Goal: Task Accomplishment & Management: Use online tool/utility

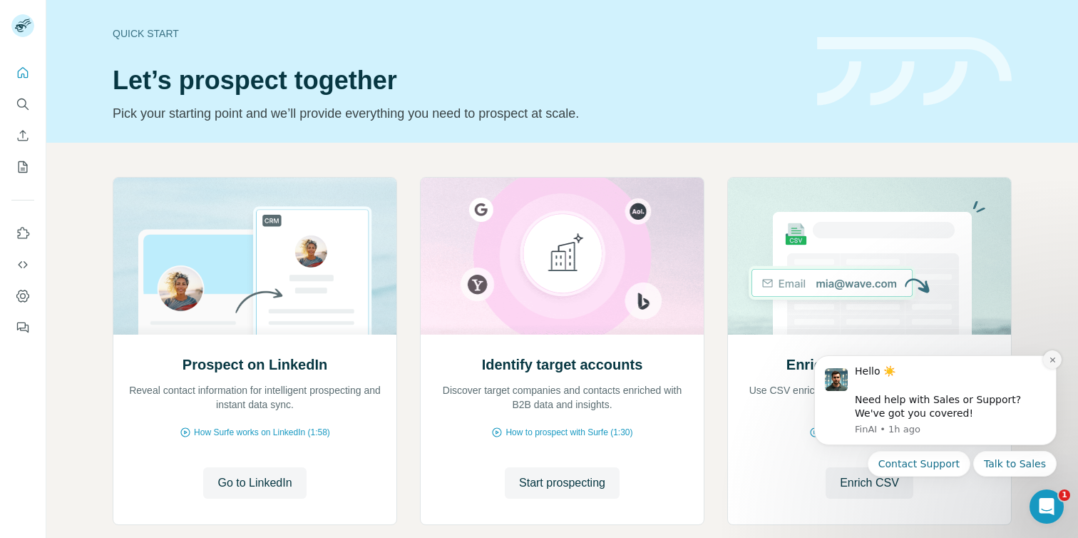
click at [1052, 362] on icon "Dismiss notification" at bounding box center [1053, 360] width 8 height 8
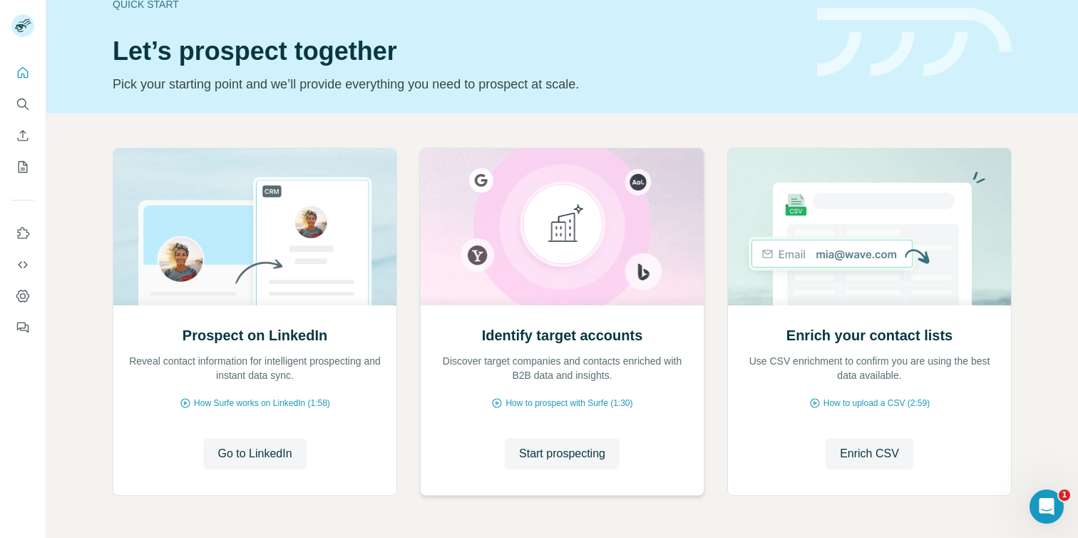
scroll to position [27, 0]
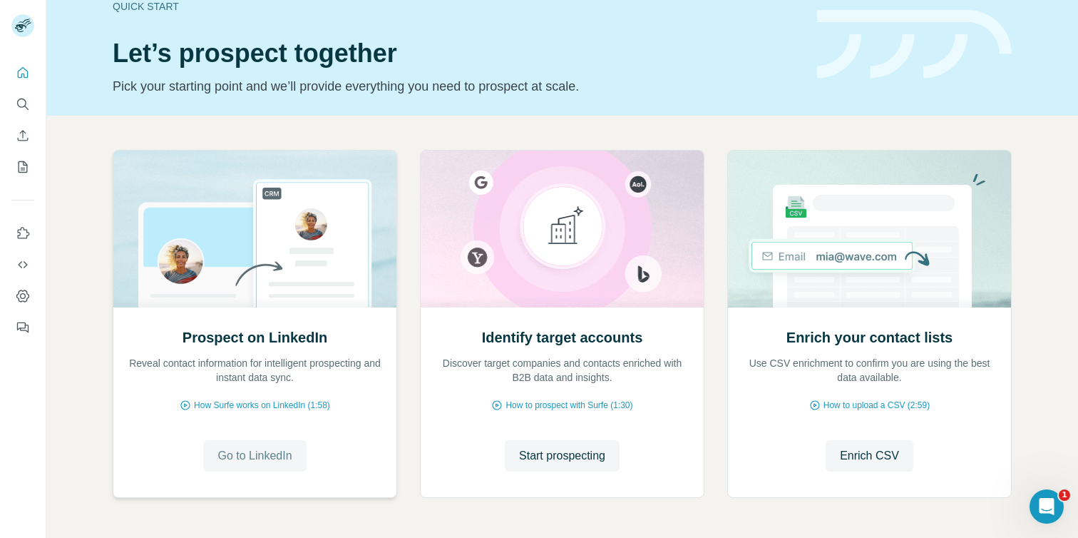
click at [258, 453] on span "Go to LinkedIn" at bounding box center [254, 455] width 74 height 17
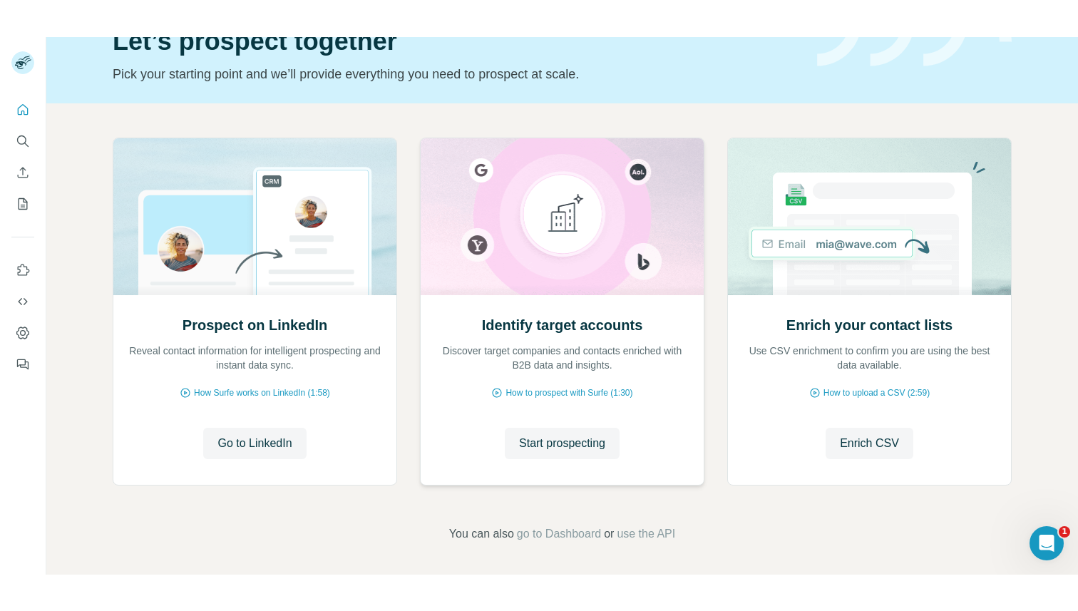
scroll to position [78, 0]
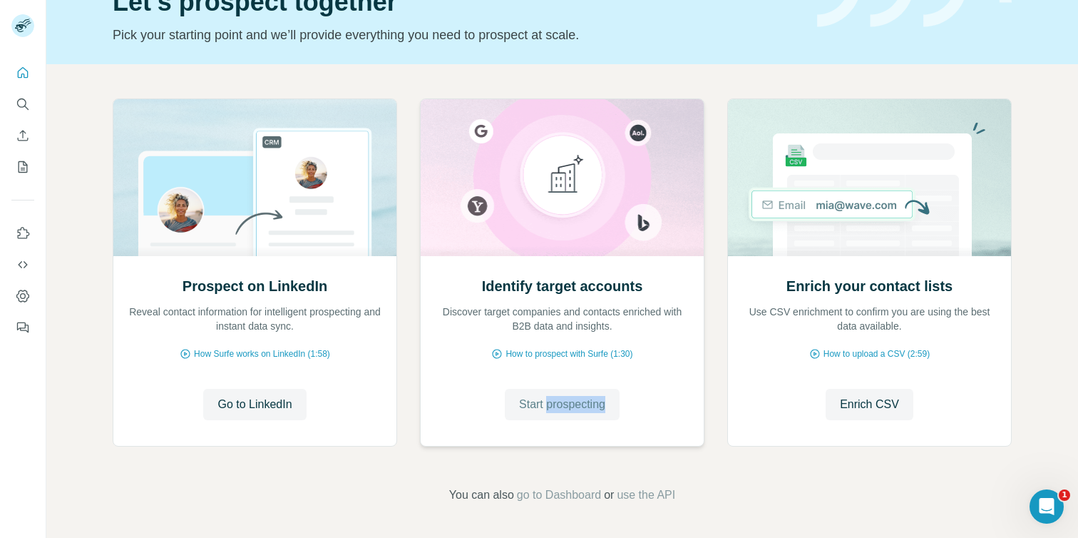
click at [538, 399] on span "Start prospecting" at bounding box center [562, 404] width 86 height 17
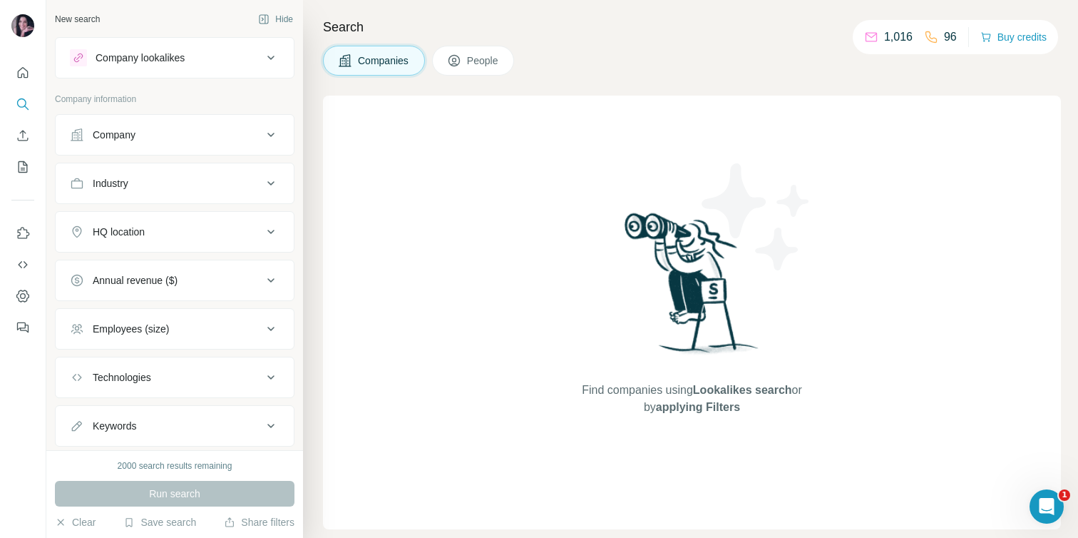
click at [269, 134] on icon at bounding box center [270, 135] width 7 height 4
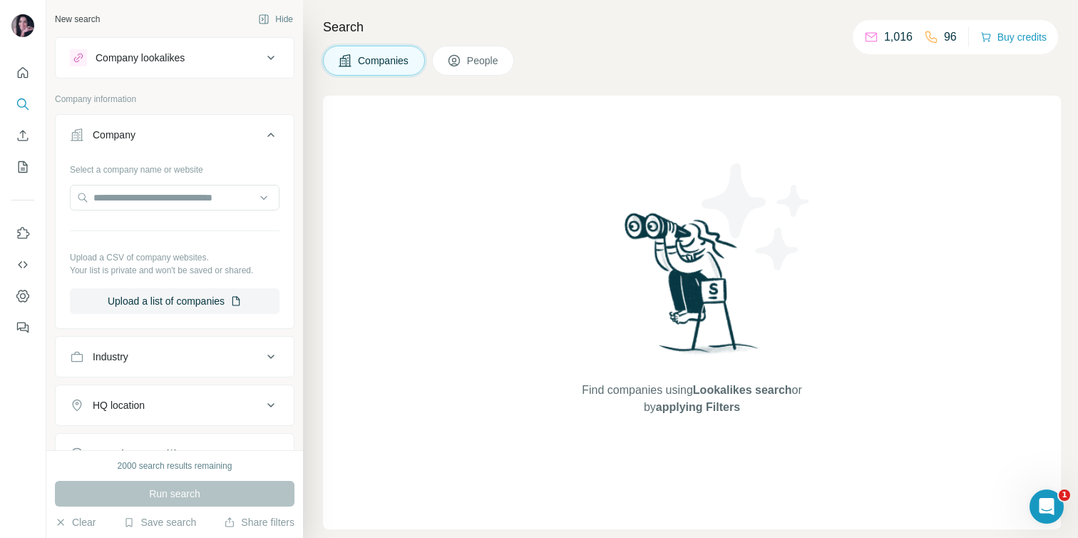
click at [270, 135] on icon at bounding box center [270, 135] width 7 height 4
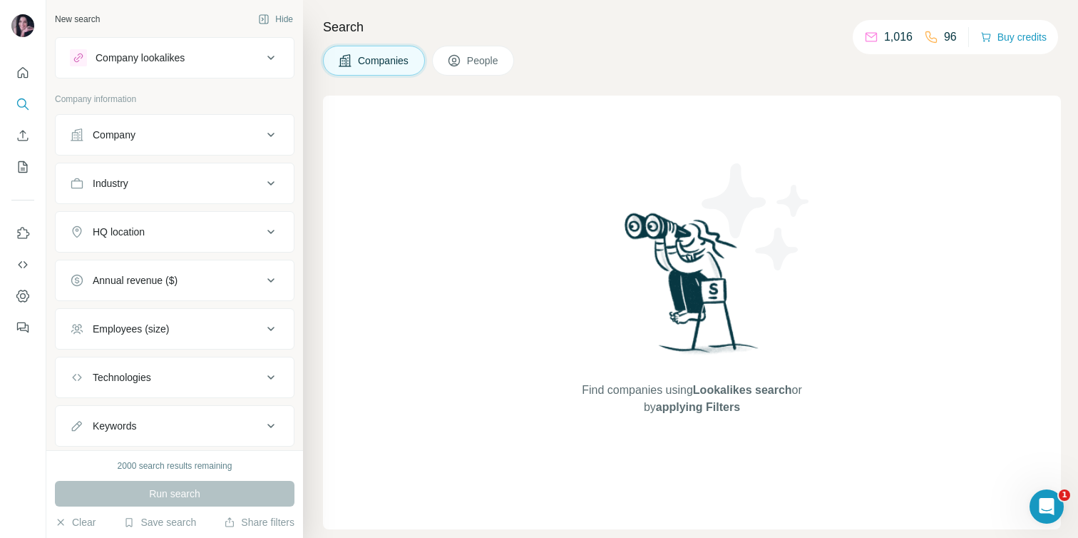
click at [268, 135] on icon at bounding box center [270, 134] width 17 height 17
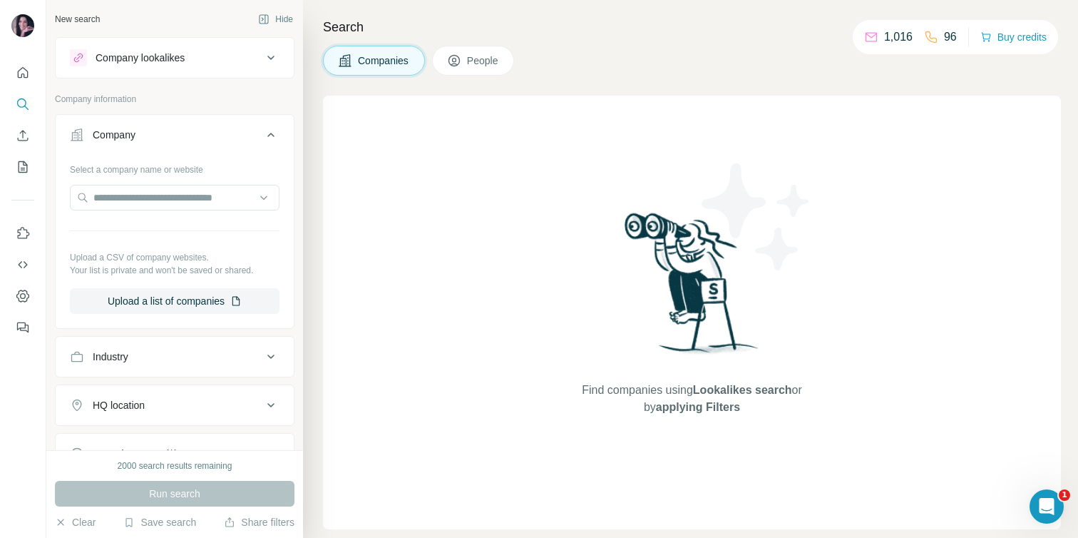
click at [269, 128] on icon at bounding box center [270, 134] width 17 height 17
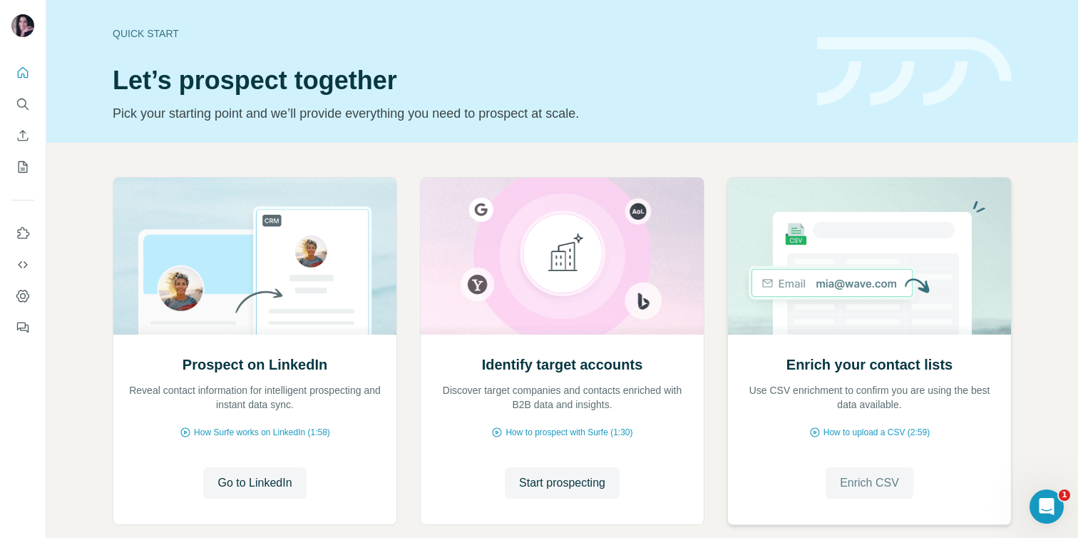
click at [863, 480] on span "Enrich CSV" at bounding box center [869, 482] width 59 height 17
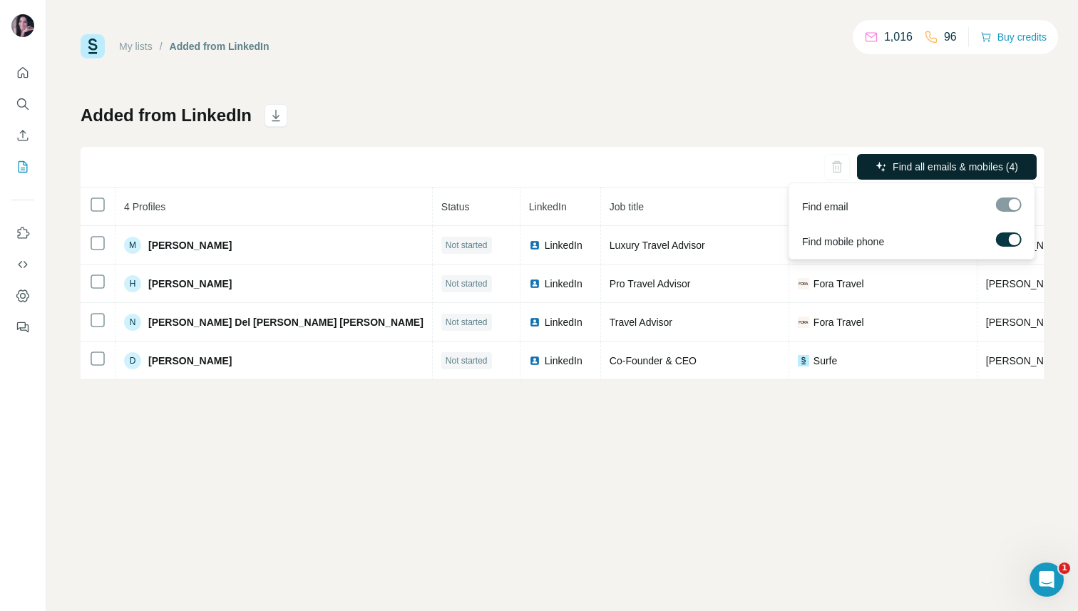
click at [899, 165] on span "Find all emails & mobiles (4)" at bounding box center [955, 167] width 125 height 14
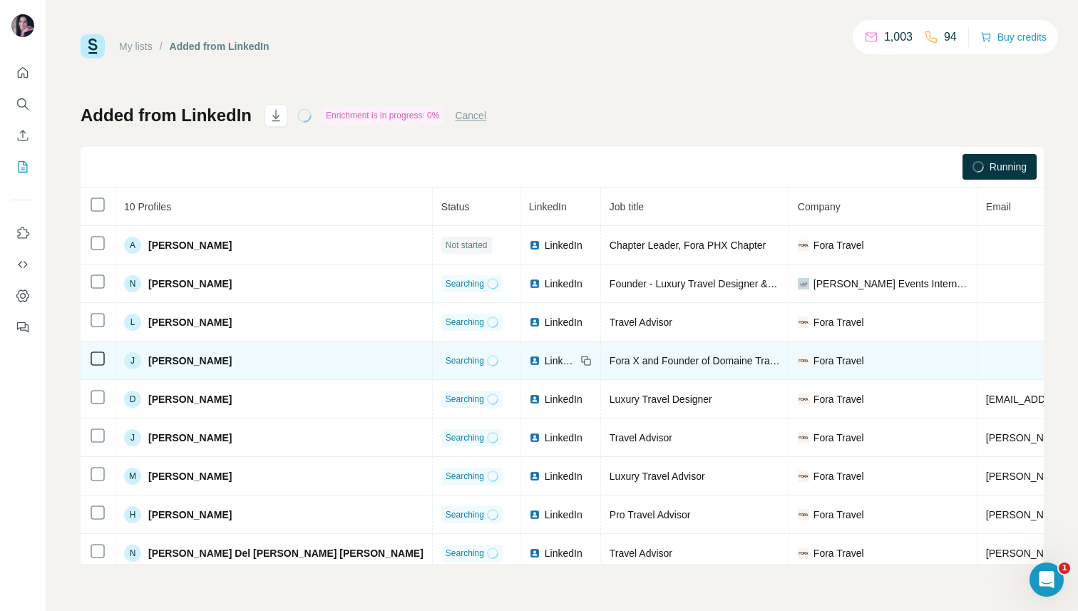
scroll to position [0, 287]
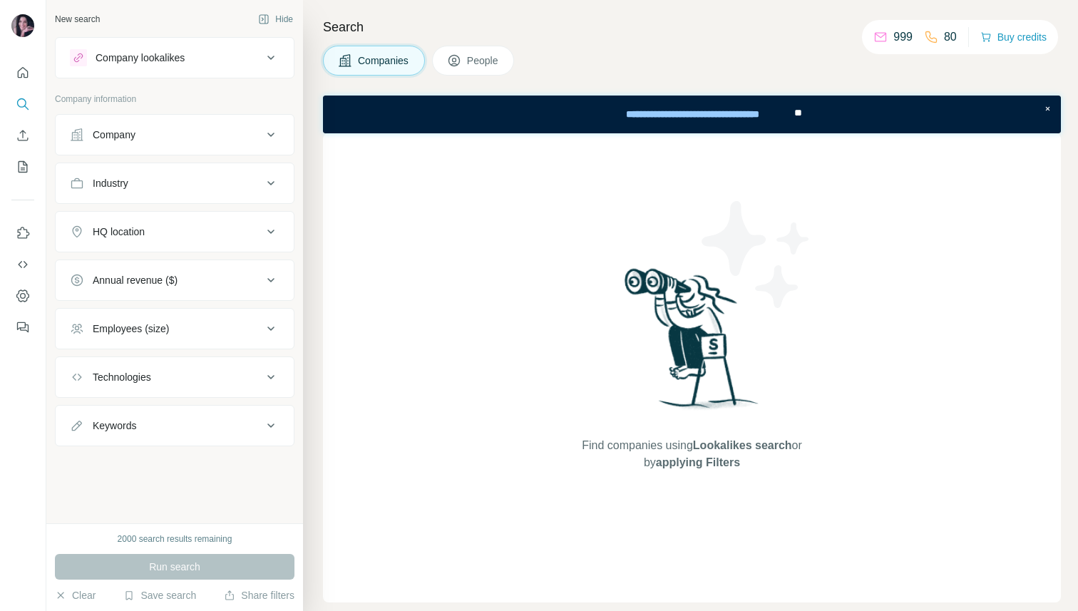
click at [880, 38] on div "999" at bounding box center [892, 37] width 39 height 17
click at [948, 36] on p "80" at bounding box center [950, 37] width 13 height 17
click at [727, 114] on div "**********" at bounding box center [692, 113] width 201 height 31
click at [876, 35] on icon at bounding box center [880, 37] width 11 height 9
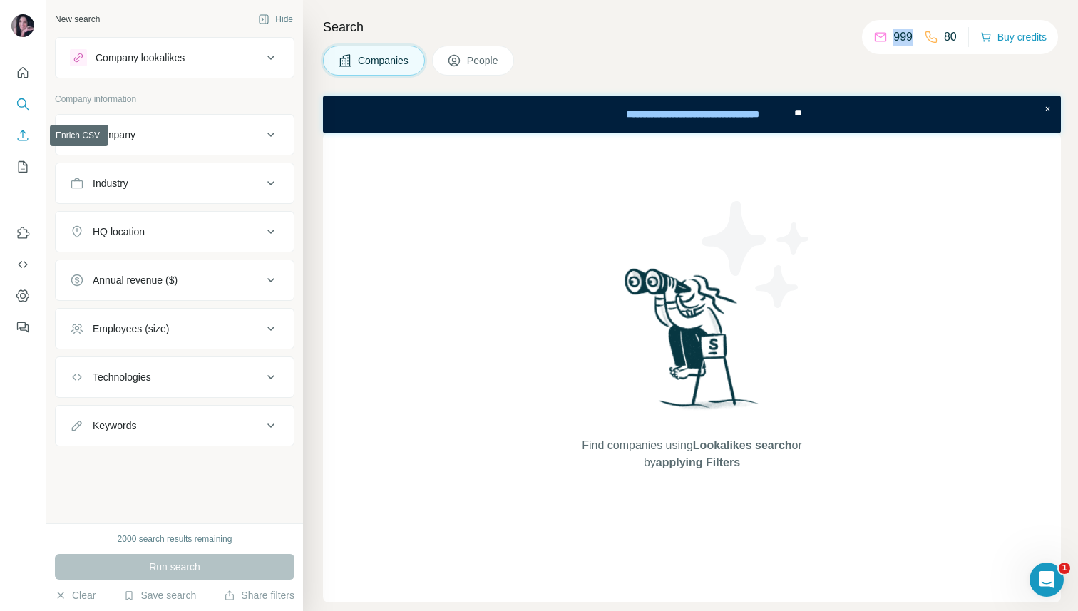
click at [21, 137] on icon "Enrich CSV" at bounding box center [23, 135] width 14 height 14
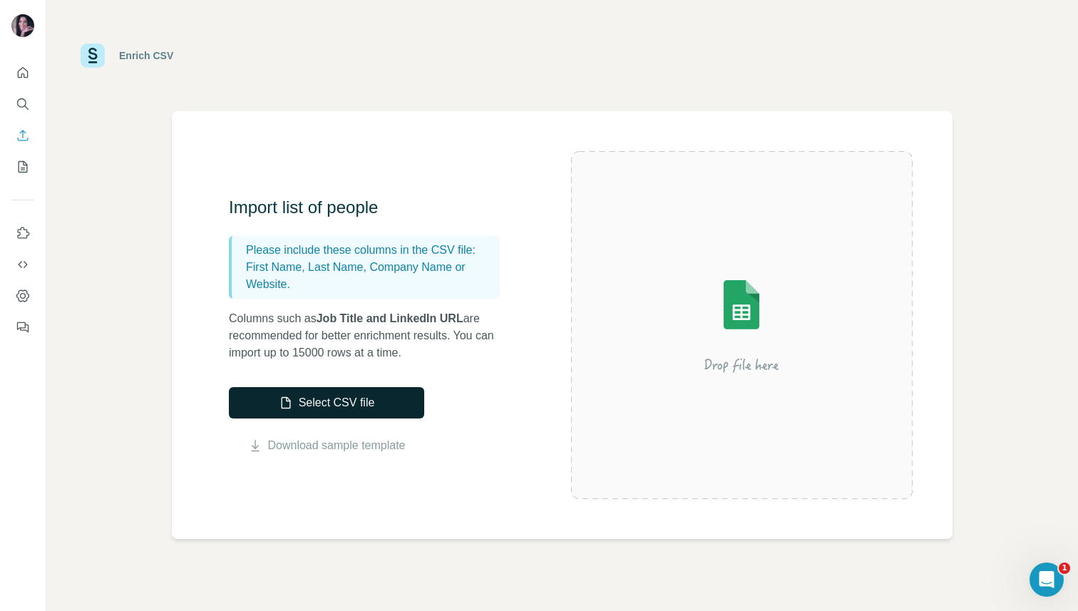
click at [325, 398] on button "Select CSV file" at bounding box center [326, 402] width 195 height 31
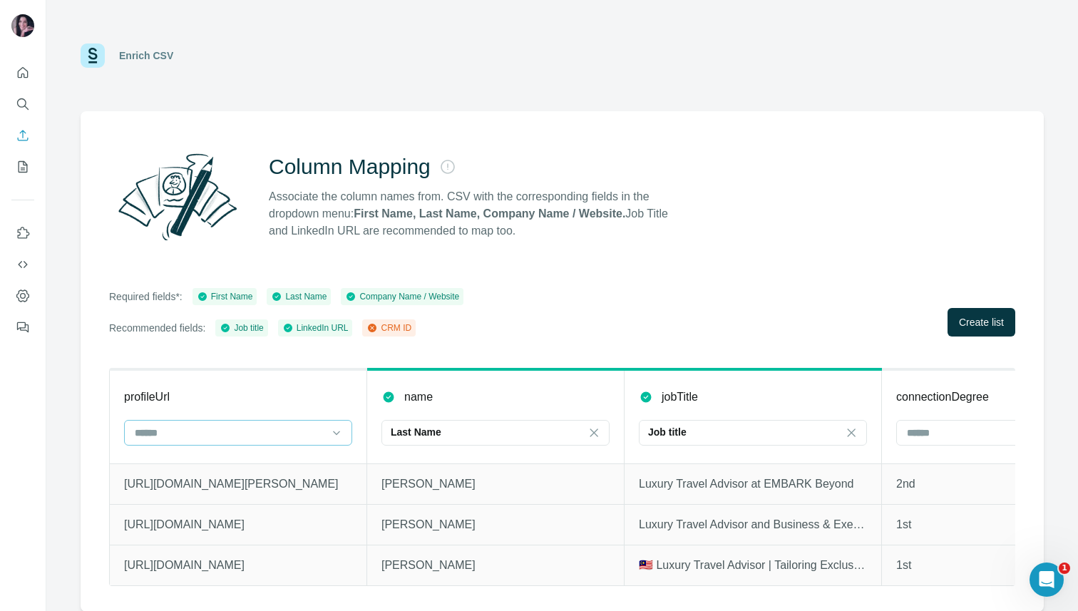
click at [282, 431] on input at bounding box center [229, 433] width 193 height 16
click at [265, 455] on div "CRM ID" at bounding box center [238, 464] width 221 height 26
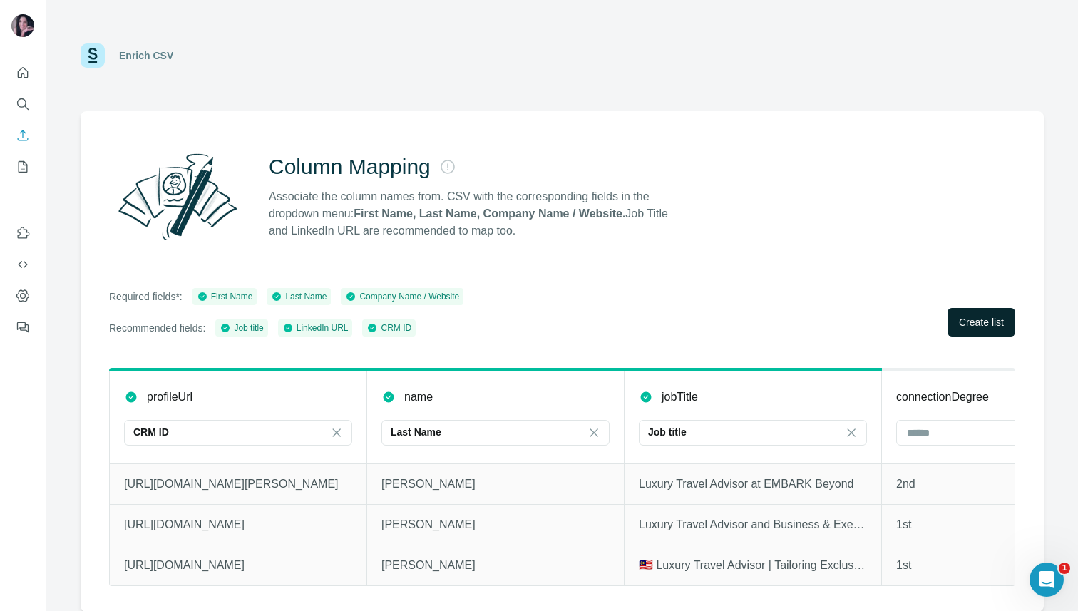
click at [976, 322] on span "Create list" at bounding box center [981, 322] width 45 height 14
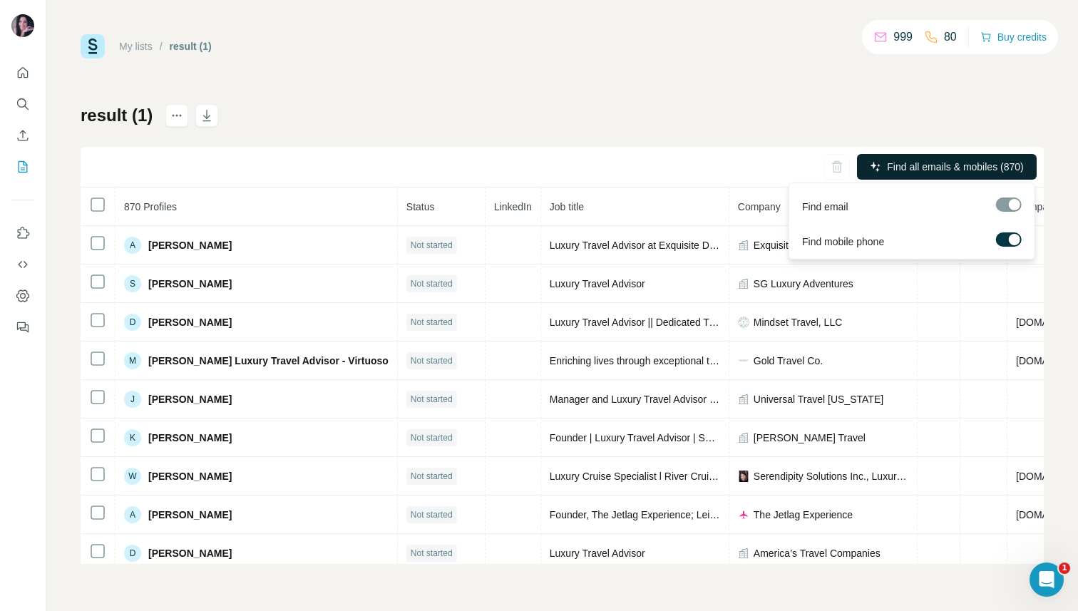
click at [964, 167] on span "Find all emails & mobiles (870)" at bounding box center [955, 167] width 136 height 14
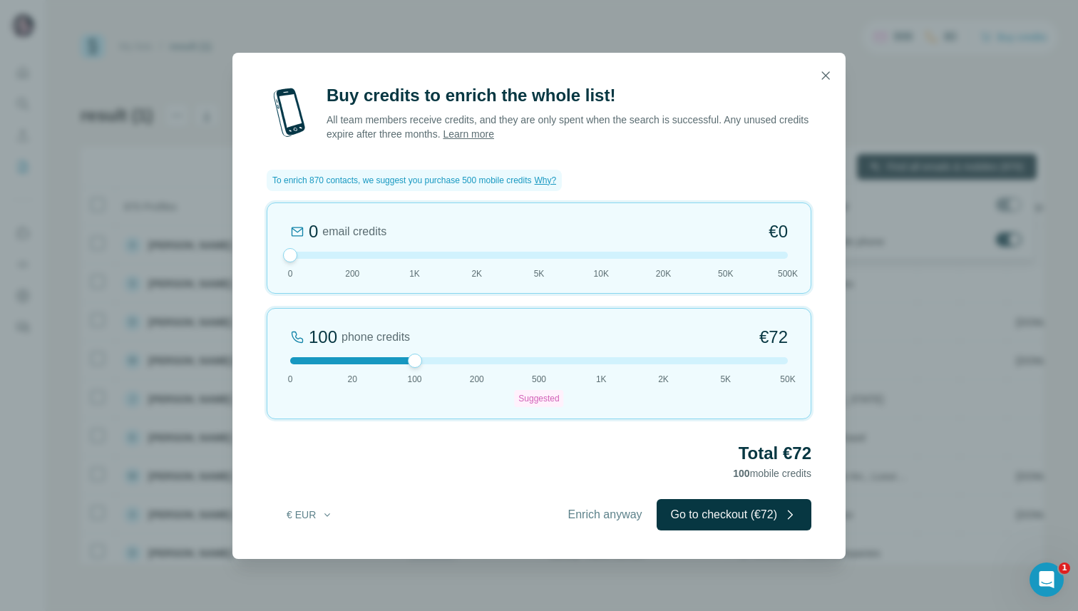
drag, startPoint x: 536, startPoint y: 361, endPoint x: 465, endPoint y: 344, distance: 73.2
click at [465, 344] on div "100 phone credits €72 0 20 100 200 500 Suggested 1K 2K 5K 50K" at bounding box center [539, 363] width 545 height 111
click at [826, 76] on icon "button" at bounding box center [826, 75] width 14 height 14
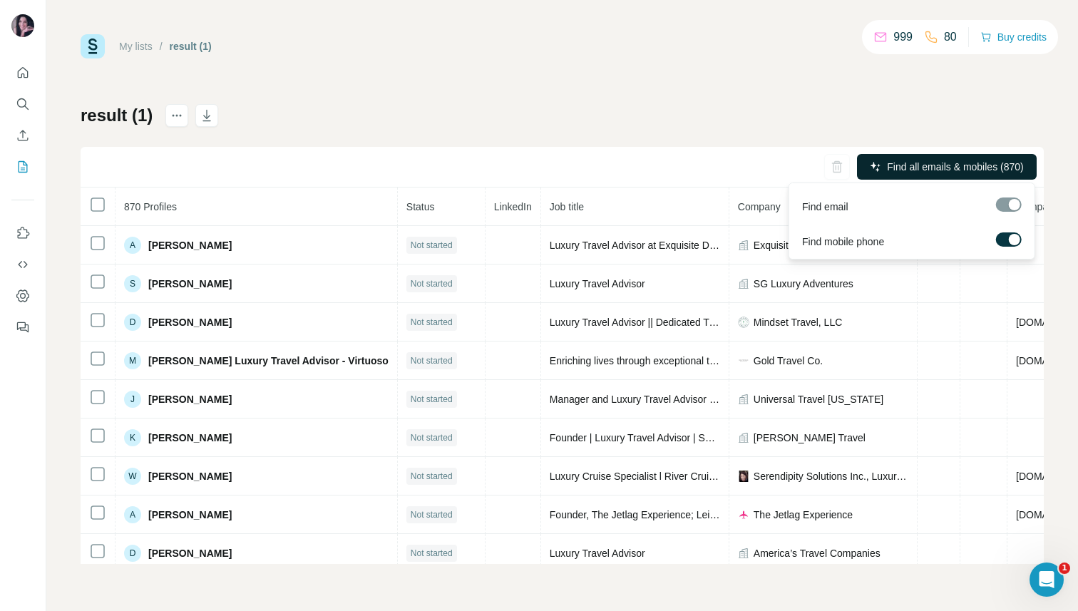
click at [1013, 240] on div at bounding box center [1014, 239] width 11 height 11
click at [1011, 206] on div at bounding box center [1009, 205] width 26 height 14
click at [1003, 203] on div at bounding box center [1009, 205] width 26 height 14
click at [963, 168] on span "Find all emails (870)" at bounding box center [980, 167] width 90 height 14
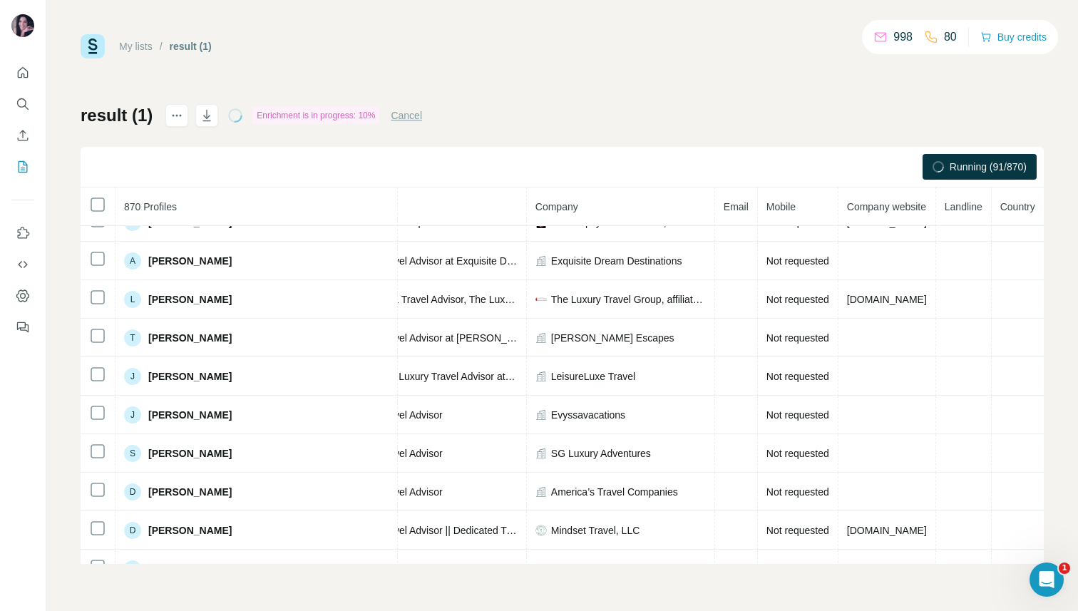
scroll to position [817, 239]
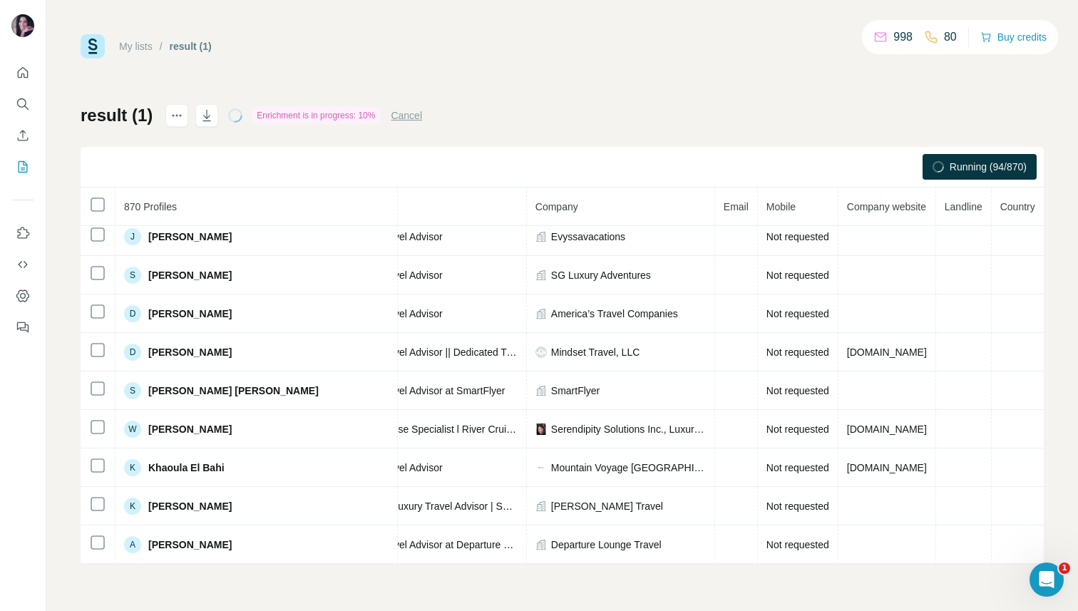
click at [724, 205] on span "Email" at bounding box center [736, 206] width 25 height 11
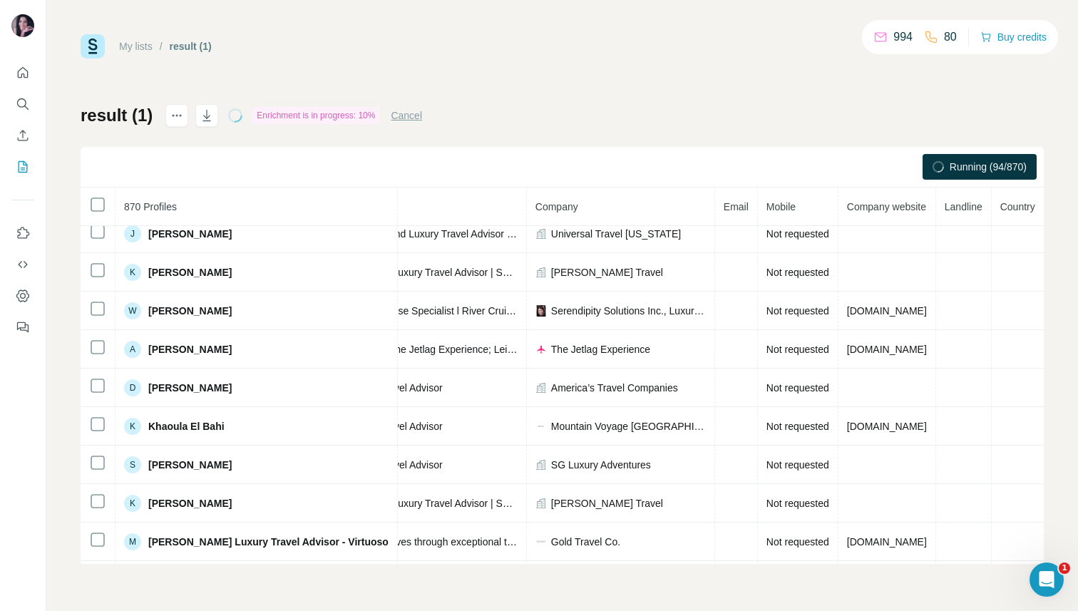
scroll to position [0, 239]
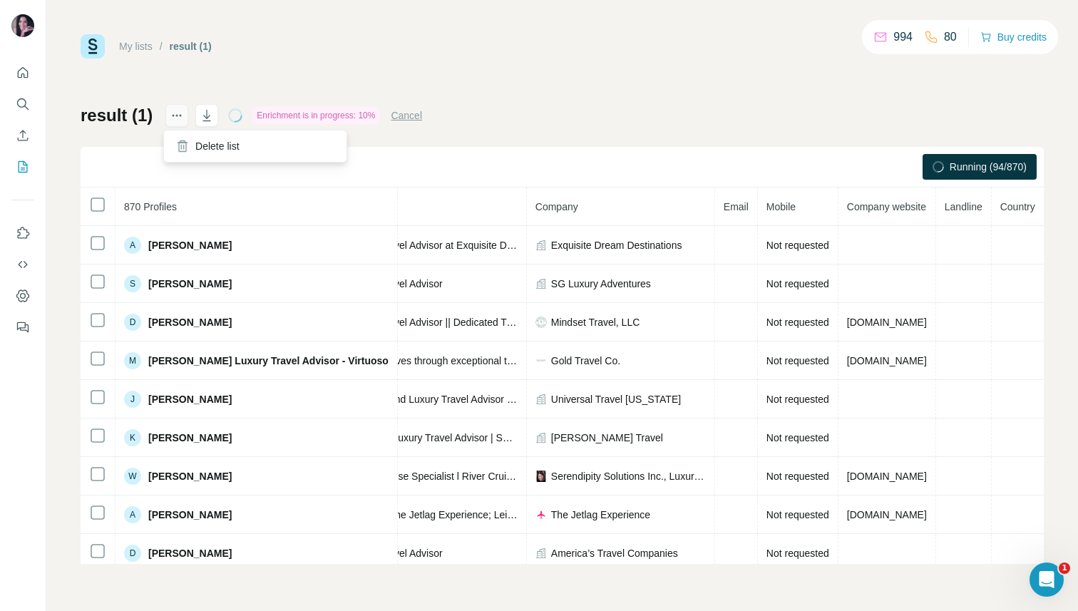
click at [176, 116] on icon "actions" at bounding box center [177, 116] width 2 height 2
click at [165, 83] on div "My lists / result (1) 994 80 Buy credits result (1) Enrichment is in progress: …" at bounding box center [562, 299] width 963 height 530
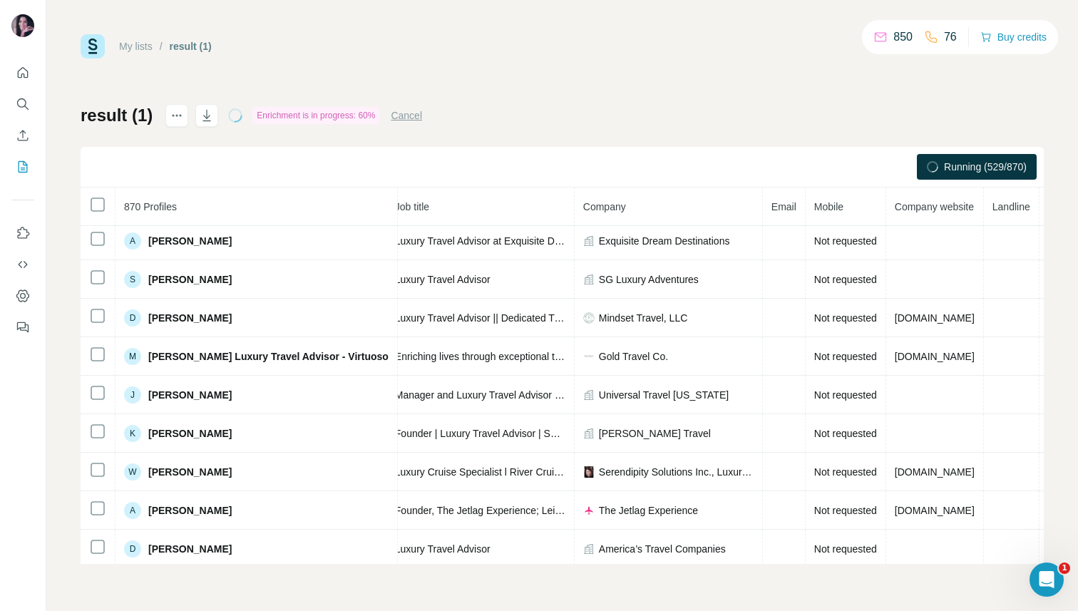
scroll to position [4, 0]
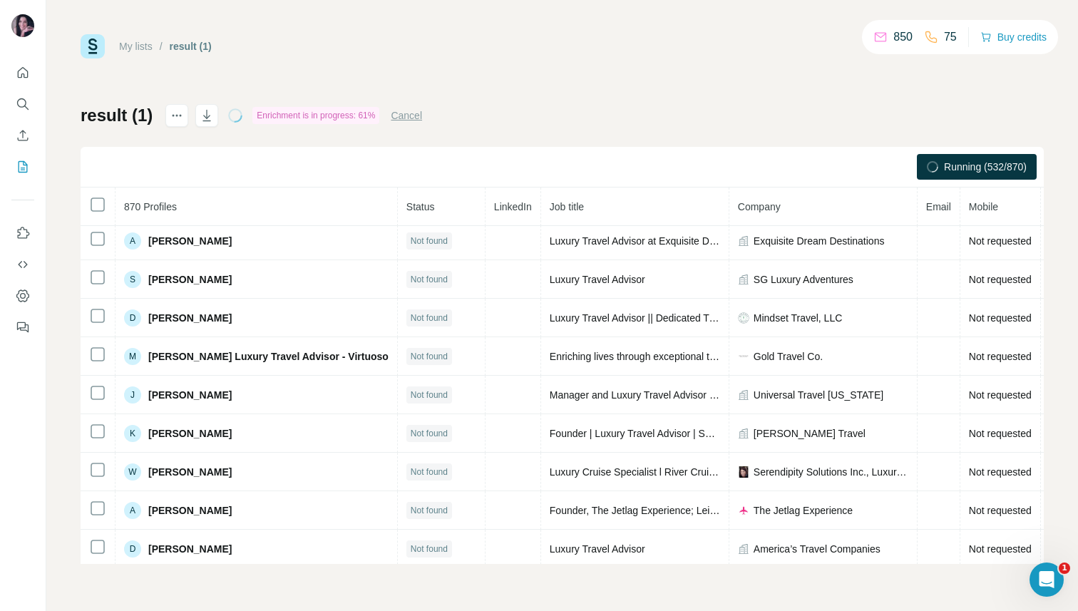
click at [483, 103] on div "My lists / result (1) 850 75 Buy credits result (1) Enrichment is in progress: …" at bounding box center [562, 299] width 963 height 530
click at [411, 198] on th "Status" at bounding box center [442, 207] width 88 height 39
click at [406, 209] on span "Status" at bounding box center [420, 206] width 29 height 11
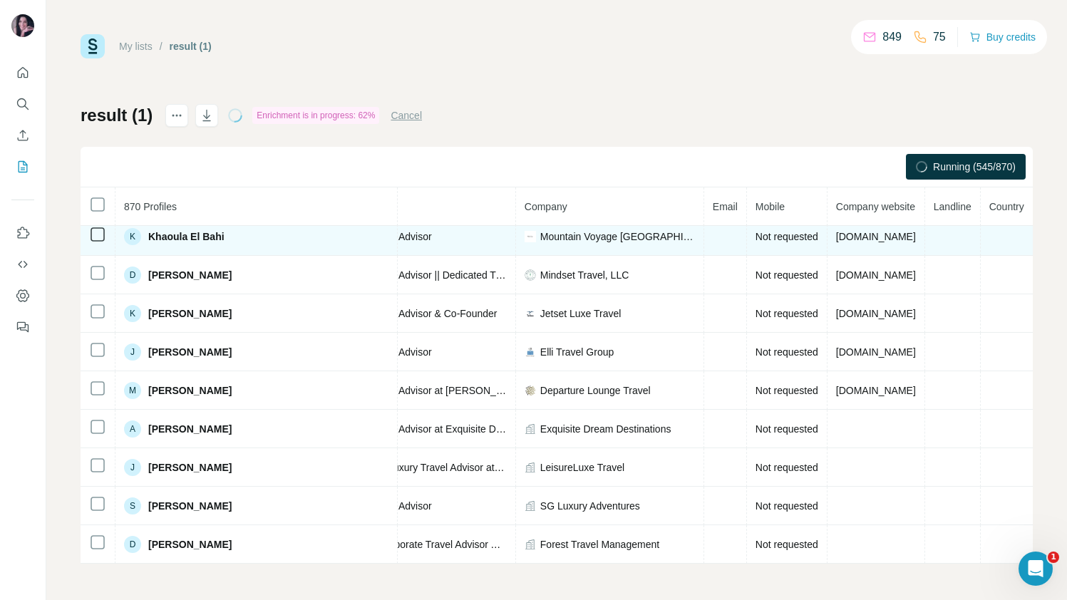
scroll to position [1202, 0]
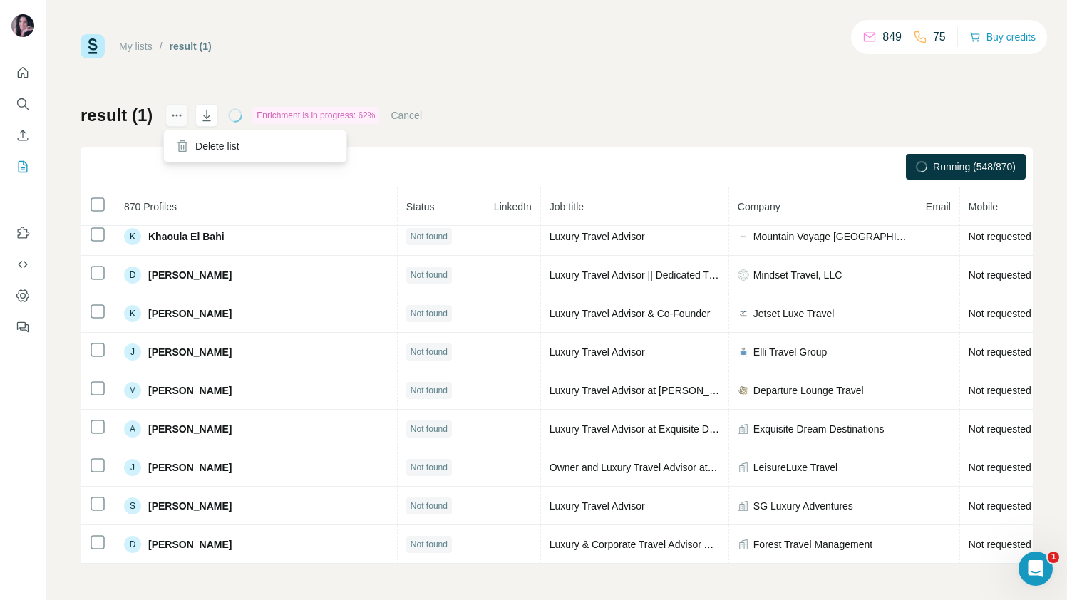
click at [175, 113] on icon "actions" at bounding box center [177, 115] width 14 height 14
click at [199, 77] on div "My lists / result (1) 849 75 Buy credits result (1) Enrichment is in progress: …" at bounding box center [557, 299] width 953 height 530
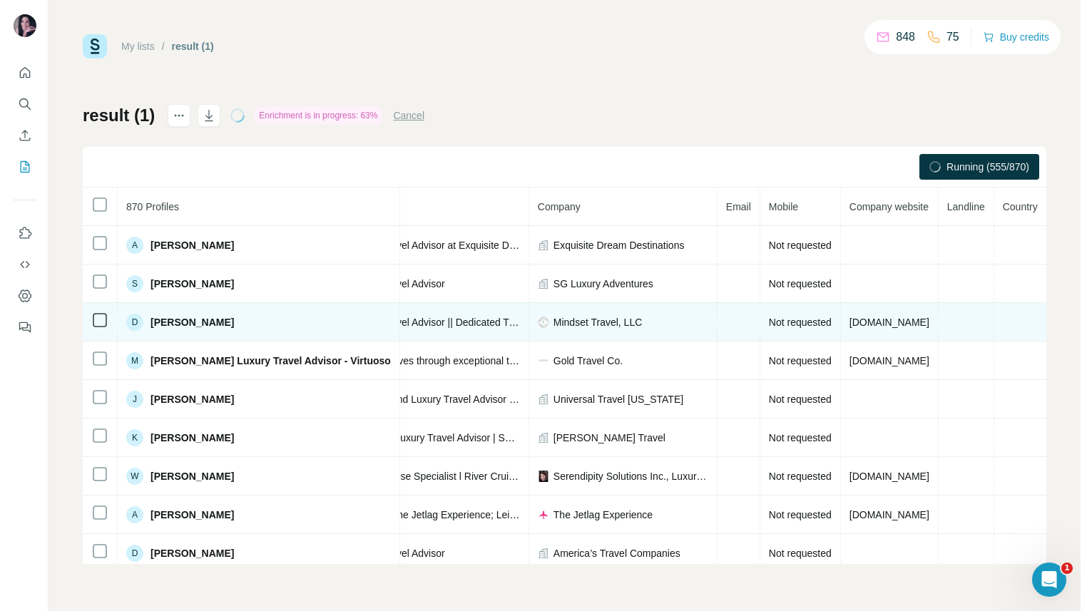
scroll to position [0, 0]
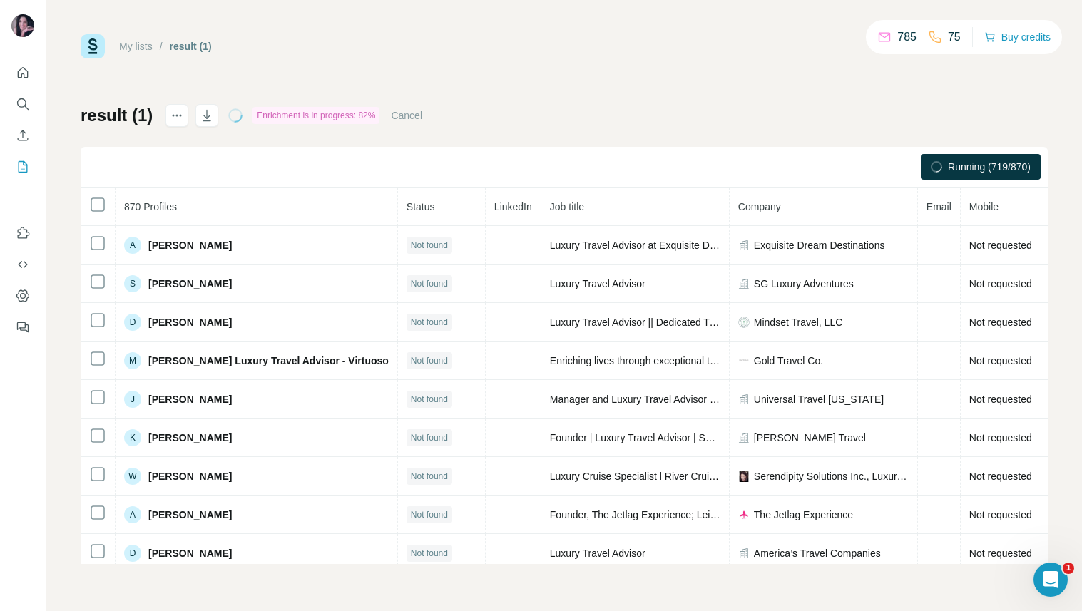
click at [926, 205] on span "Email" at bounding box center [938, 206] width 25 height 11
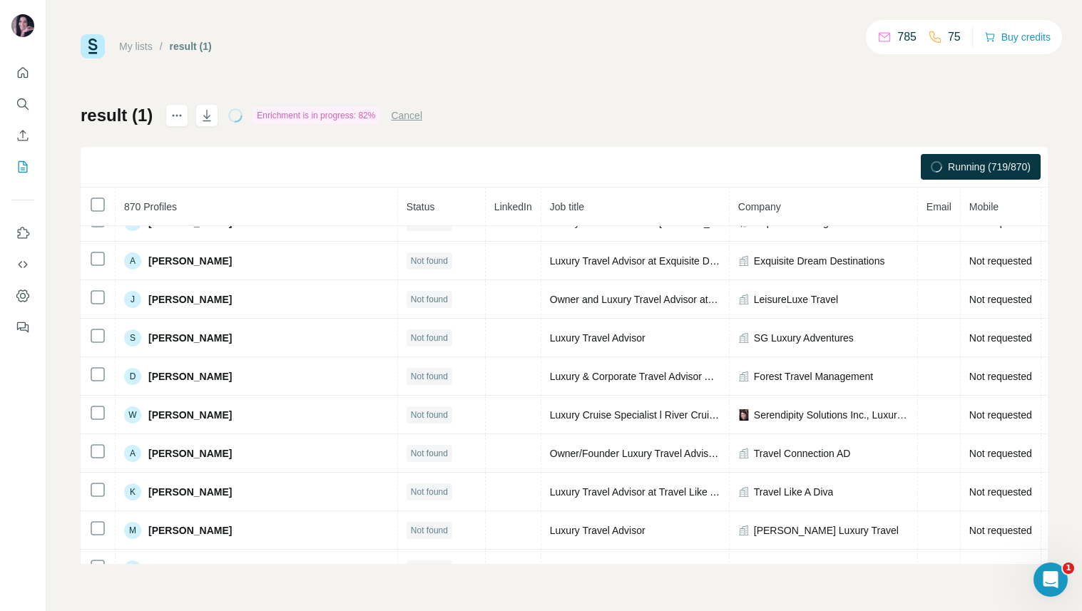
scroll to position [1587, 0]
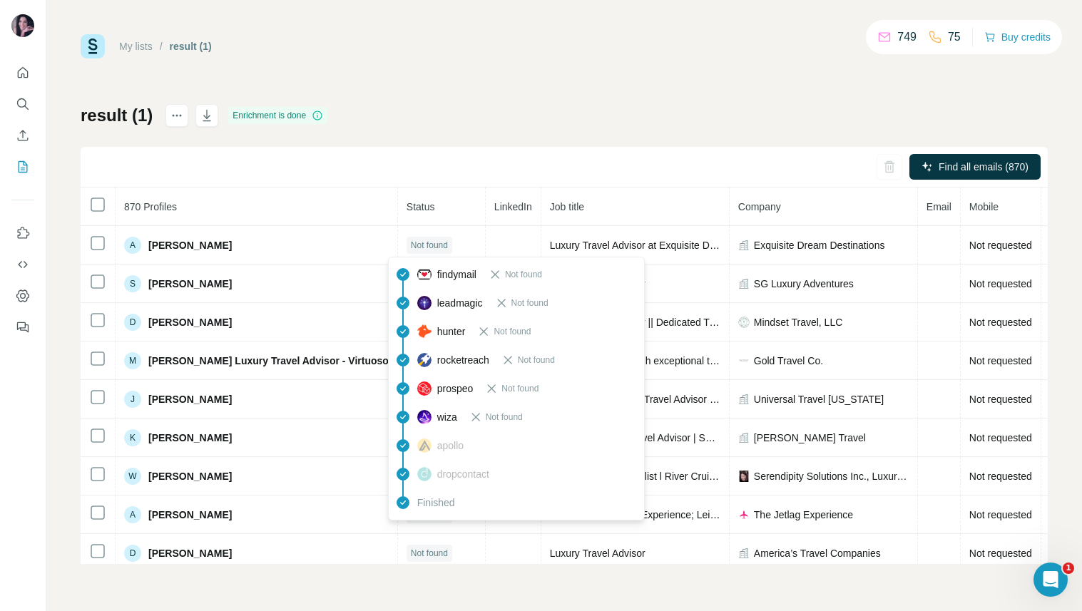
click at [439, 441] on span "apollo" at bounding box center [450, 446] width 26 height 14
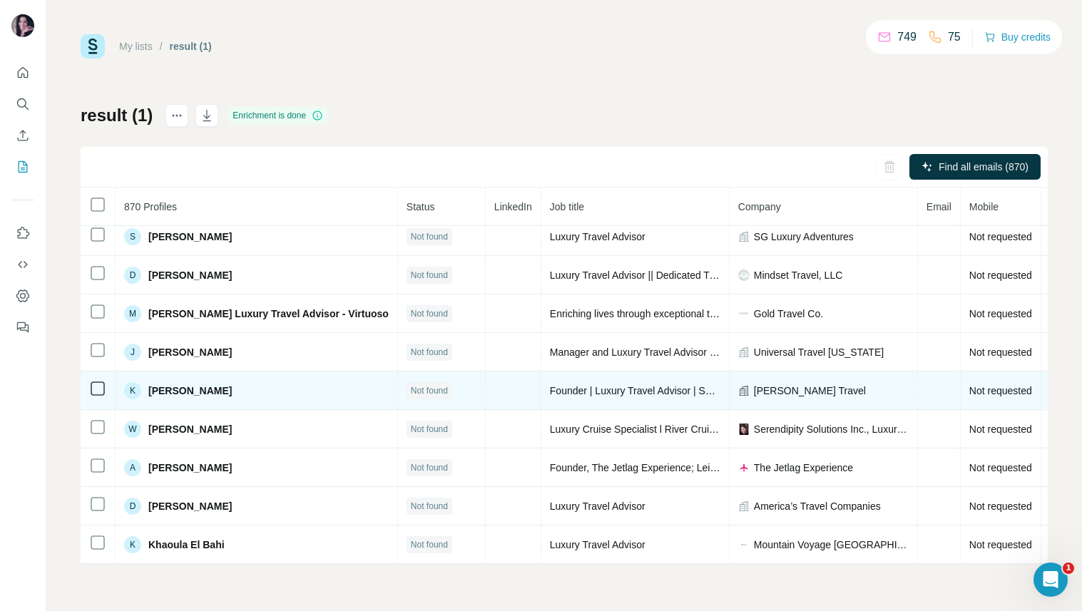
scroll to position [432, 0]
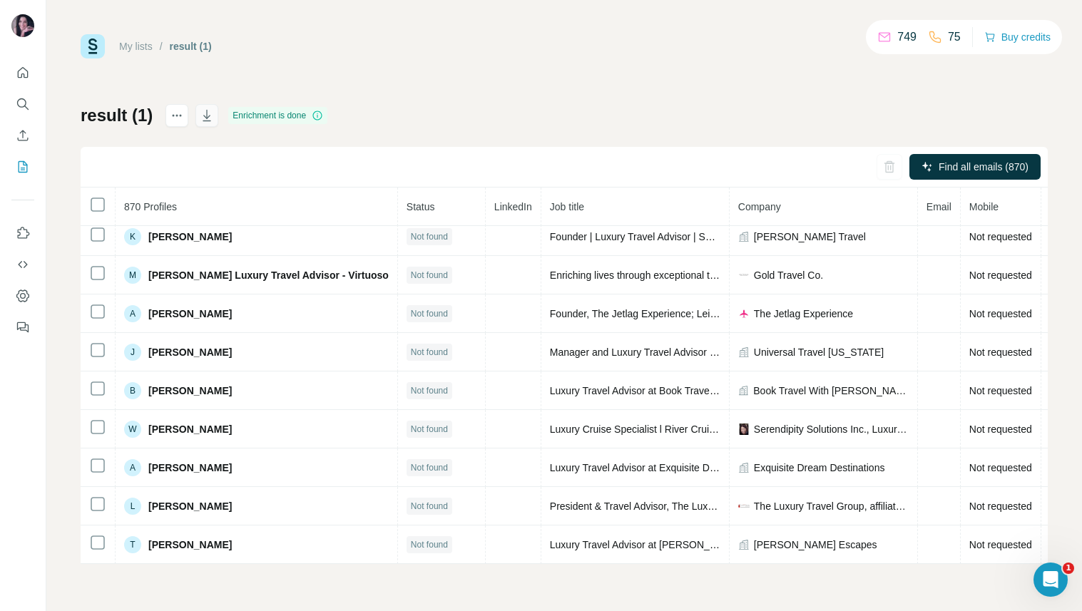
click at [206, 113] on icon "button" at bounding box center [207, 115] width 14 height 14
